Goal: Book appointment/travel/reservation

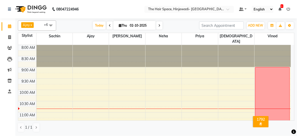
click at [109, 25] on icon at bounding box center [110, 25] width 2 height 3
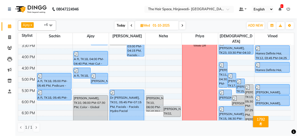
scroll to position [171, 0]
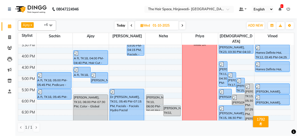
click at [183, 23] on span at bounding box center [182, 25] width 6 height 8
type input "02-10-2025"
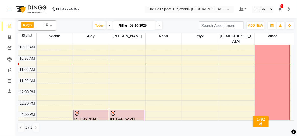
scroll to position [21, 0]
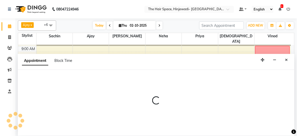
select select "84666"
select select "630"
select select "tentative"
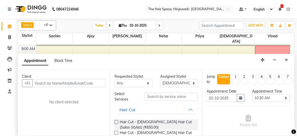
click at [94, 82] on input "text" at bounding box center [69, 83] width 74 height 8
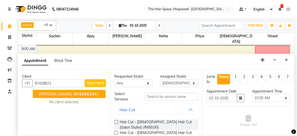
click at [94, 94] on ngb-highlight "97428623 47" at bounding box center [86, 93] width 27 height 5
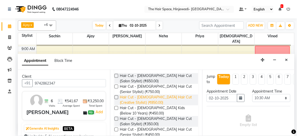
scroll to position [69, 0]
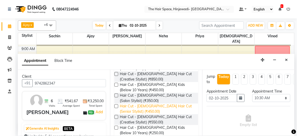
type input "9742862347"
click at [132, 109] on span "Hair Cut - [DEMOGRAPHIC_DATA] Hair Cut (Senior Stylist) (₹450.00)" at bounding box center [157, 108] width 74 height 11
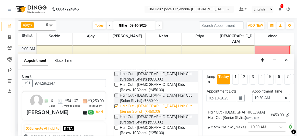
checkbox input "false"
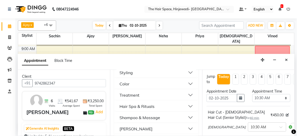
scroll to position [186, 0]
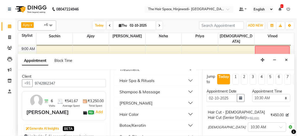
click at [130, 103] on div "[PERSON_NAME]" at bounding box center [136, 103] width 33 height 6
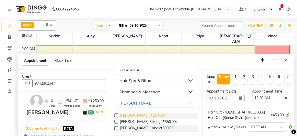
click at [132, 116] on span "[PERSON_NAME] (₹250.00)" at bounding box center [142, 116] width 45 height 6
checkbox input "false"
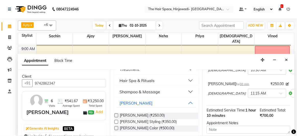
scroll to position [110, 0]
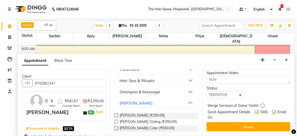
click at [255, 110] on label at bounding box center [257, 112] width 4 height 4
click at [255, 111] on input "checkbox" at bounding box center [256, 112] width 3 height 3
checkbox input "false"
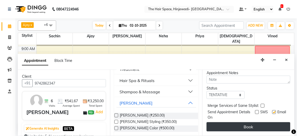
click at [275, 125] on button "Book" at bounding box center [249, 126] width 84 height 9
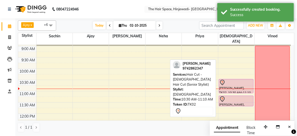
click at [225, 84] on div "[PERSON_NAME], TK02, 10:30 AM-11:10 AM, Hair Cut - [DEMOGRAPHIC_DATA] Hair Cut …" at bounding box center [236, 86] width 34 height 14
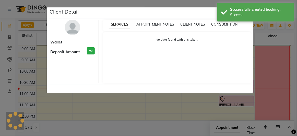
select select "7"
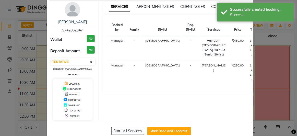
scroll to position [28, 0]
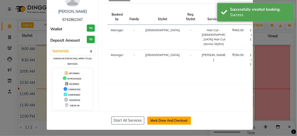
click at [156, 118] on button "Mark Done And Checkout" at bounding box center [169, 121] width 44 height 8
select select "service"
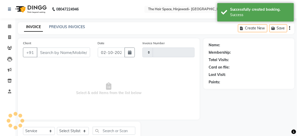
type input "2561"
select select "6697"
type input "9742862347"
select select "84666"
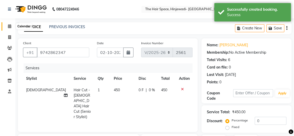
click at [12, 26] on span at bounding box center [9, 27] width 9 height 6
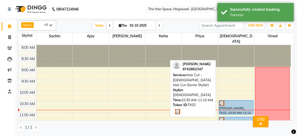
click at [228, 101] on div "[PERSON_NAME], TK02, 10:30 AM-11:10 AM, Hair Cut - [DEMOGRAPHIC_DATA] Hair Cut …" at bounding box center [236, 107] width 34 height 14
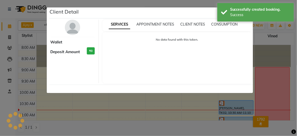
select select "3"
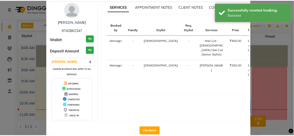
scroll to position [28, 0]
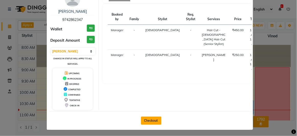
click at [152, 117] on button "Checkout" at bounding box center [151, 121] width 20 height 8
select select "6697"
select select "service"
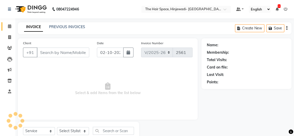
type input "9742862347"
select select "84666"
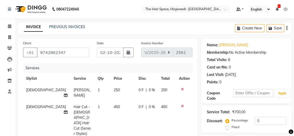
click at [114, 107] on span "450" at bounding box center [117, 106] width 6 height 5
select select "84666"
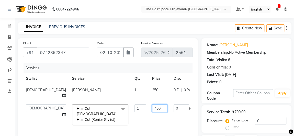
click at [152, 108] on input "450" at bounding box center [159, 108] width 15 height 8
type input "4"
type input "350"
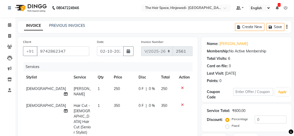
scroll to position [90, 0]
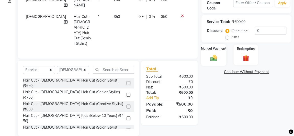
click at [219, 57] on div "Manual Payment" at bounding box center [213, 55] width 25 height 22
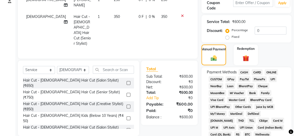
click at [230, 77] on span "GPay" at bounding box center [230, 79] width 10 height 6
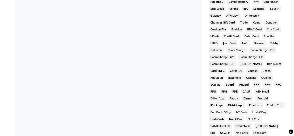
scroll to position [301, 0]
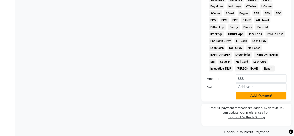
click at [238, 91] on button "Add Payment" at bounding box center [261, 95] width 51 height 8
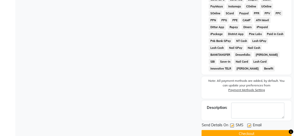
scroll to position [303, 0]
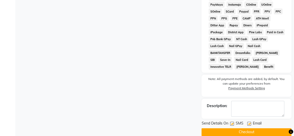
click at [232, 122] on label at bounding box center [232, 124] width 4 height 4
click at [232, 122] on input "checkbox" at bounding box center [231, 123] width 3 height 3
checkbox input "false"
click at [248, 128] on button "Checkout" at bounding box center [246, 132] width 90 height 8
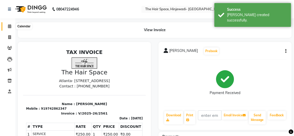
click at [10, 25] on icon at bounding box center [9, 26] width 3 height 4
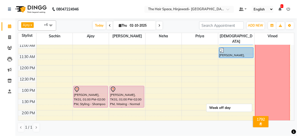
scroll to position [46, 0]
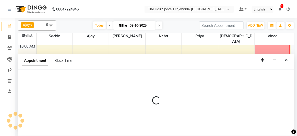
select select "84666"
select select "705"
select select "tentative"
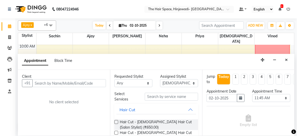
click at [74, 83] on input "text" at bounding box center [69, 83] width 74 height 8
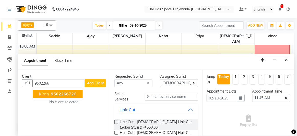
click at [73, 94] on ngb-highlight "9502266 726" at bounding box center [63, 93] width 27 height 5
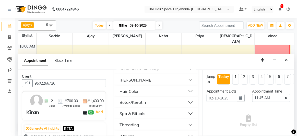
scroll to position [209, 0]
type input "9502266726"
click at [134, 80] on button "[PERSON_NAME]" at bounding box center [157, 79] width 80 height 9
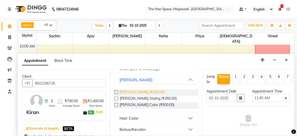
drag, startPoint x: 136, startPoint y: 90, endPoint x: 142, endPoint y: 93, distance: 6.9
click at [136, 90] on span "[PERSON_NAME] (₹250.00)" at bounding box center [142, 92] width 45 height 6
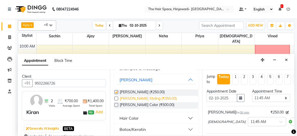
checkbox input "false"
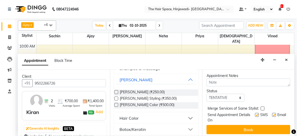
scroll to position [82, 0]
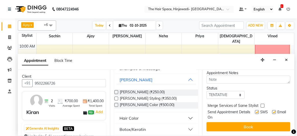
click at [255, 110] on label at bounding box center [257, 112] width 4 height 4
click at [255, 111] on input "checkbox" at bounding box center [256, 112] width 3 height 3
checkbox input "false"
click at [272, 110] on label at bounding box center [274, 112] width 4 height 4
click at [272, 111] on input "checkbox" at bounding box center [273, 112] width 3 height 3
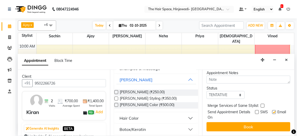
checkbox input "false"
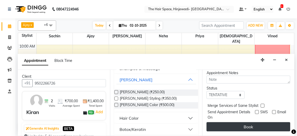
click at [262, 125] on button "Book" at bounding box center [249, 126] width 84 height 9
